Goal: Transaction & Acquisition: Obtain resource

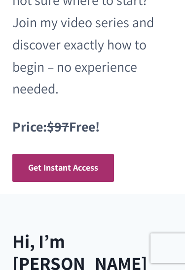
scroll to position [358, 0]
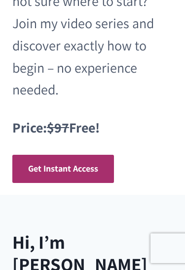
click at [67, 163] on span "Get Instant Access" at bounding box center [63, 168] width 70 height 11
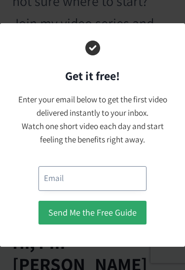
click at [56, 183] on input "email" at bounding box center [93, 178] width 108 height 24
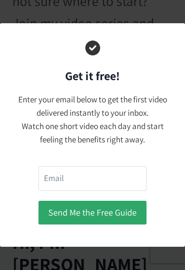
scroll to position [401, 0]
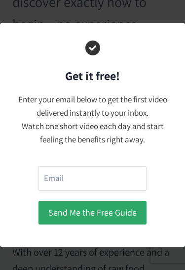
type input "[EMAIL_ADDRESS][DOMAIN_NAME]"
click at [63, 209] on button "Send Me the Free Guide" at bounding box center [93, 213] width 108 height 24
